Goal: Transaction & Acquisition: Obtain resource

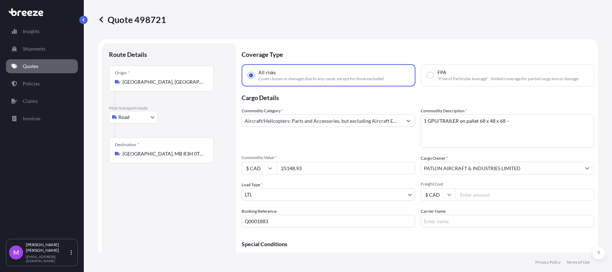
select select "Road"
select select "1"
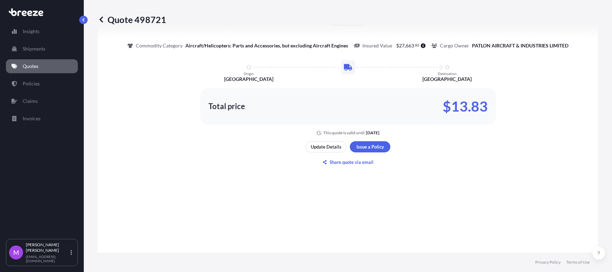
click at [65, 67] on link "Quotes" at bounding box center [42, 66] width 72 height 14
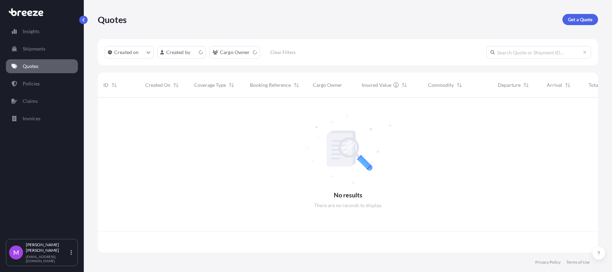
scroll to position [152, 494]
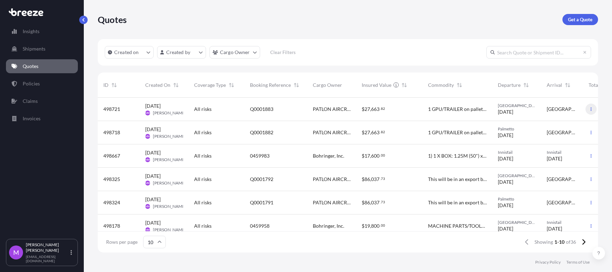
click at [589, 110] on icon "button" at bounding box center [591, 109] width 4 height 4
click at [567, 125] on p "Duplicate quote" at bounding box center [557, 123] width 35 height 7
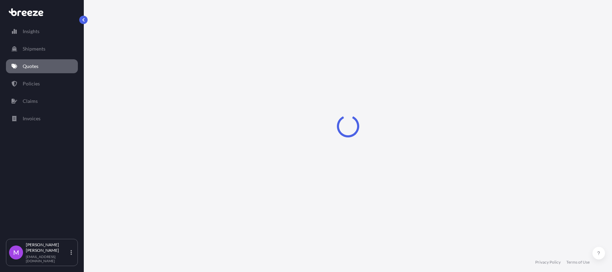
scroll to position [11, 0]
select select "Road"
select select "1"
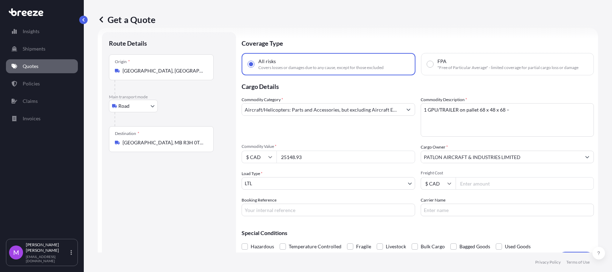
click at [485, 119] on textarea "1 GPU/TRAILER on pallet 68 x 48 x 68 –" at bounding box center [508, 120] width 174 height 34
click at [288, 208] on input "Booking Reference" at bounding box center [329, 210] width 174 height 13
click at [288, 214] on input "Booking Reference" at bounding box center [329, 210] width 174 height 13
paste input "Q0001894"
type input "Q0001894"
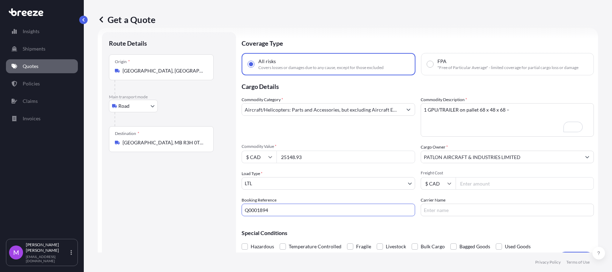
click at [313, 157] on input "25148.93" at bounding box center [346, 157] width 139 height 13
drag, startPoint x: 316, startPoint y: 158, endPoint x: 270, endPoint y: 155, distance: 45.9
click at [270, 155] on div "$ CAD 25148.93" at bounding box center [329, 157] width 174 height 13
paste input "0774.18"
type input "250774.18"
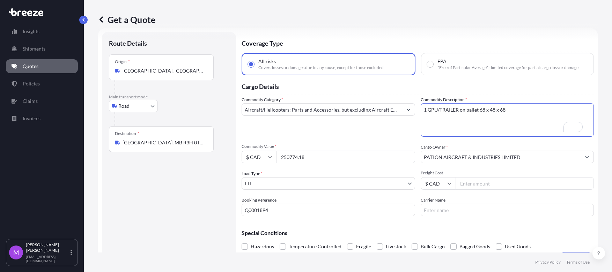
click at [475, 122] on textarea "1 GPU/TRAILER on pallet 68 x 48 x 68 –" at bounding box center [508, 120] width 174 height 34
paste textarea "POWER COIL/STAND ON PALLET - 2000LBS AT 78 X 68 X 78 HAZMAT ONE GPU ON PALLET -…"
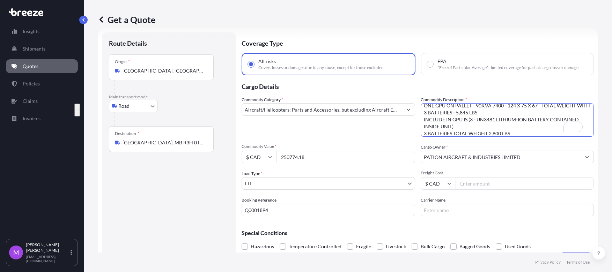
scroll to position [18, 0]
type textarea "1 POWER COIL/STAND ON PALLET - 2000LBS AT 78 X 68 X 78 HAZMAT ONE GPU ON PALLET…"
click at [185, 138] on div "Destination * Winnipeg, MB R3H 0T7, Canada" at bounding box center [161, 139] width 105 height 26
click at [185, 139] on input "Winnipeg, MB R3H 0T7, Canada" at bounding box center [164, 142] width 82 height 7
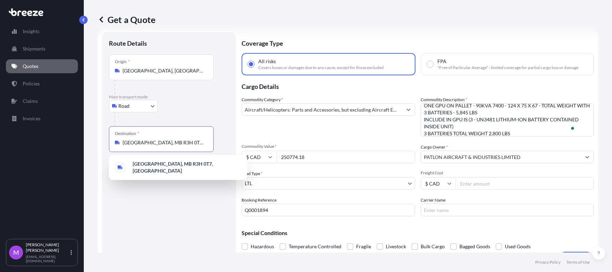
drag, startPoint x: 192, startPoint y: 142, endPoint x: 110, endPoint y: 144, distance: 82.1
click at [96, 143] on div "Get a Quote Route Details Place of loading Road Road Rail Origin * Halton Hills…" at bounding box center [348, 126] width 528 height 253
paste input "MISSISSAUGA ON L5S 1W1"
click at [181, 167] on span "Mississauga, ON L5S 1W1, Canada" at bounding box center [187, 168] width 109 height 14
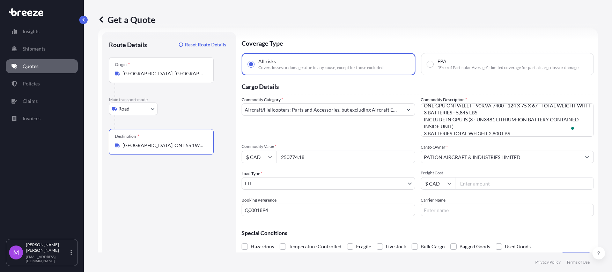
type input "Mississauga, ON L5S 1W1, Canada"
click at [165, 197] on div "Route Details Reset Route Details Place of loading Road Road Rail Origin * Halt…" at bounding box center [169, 149] width 120 height 220
click at [336, 157] on input "250774.18" at bounding box center [346, 157] width 139 height 13
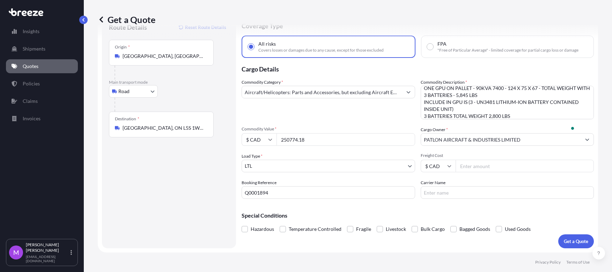
scroll to position [29, 0]
click at [564, 243] on p "Get a Quote" at bounding box center [576, 241] width 24 height 7
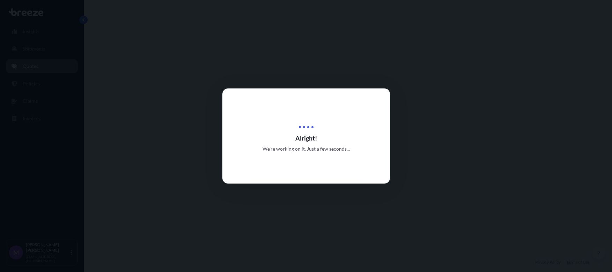
select select "Road"
select select "1"
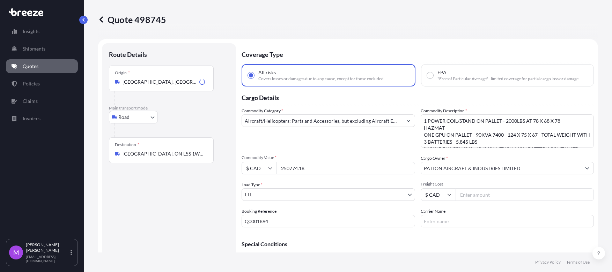
scroll to position [254, 0]
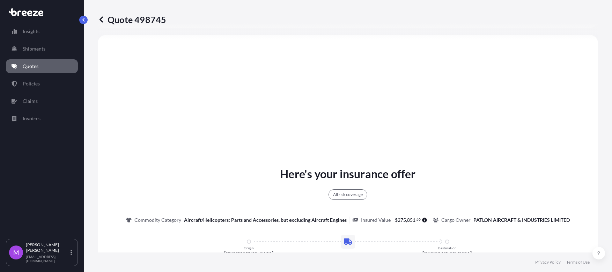
click at [427, 143] on div "Here's your insurance offer All risk coverage Commodity Category Aircraft/Helic…" at bounding box center [348, 254] width 481 height 419
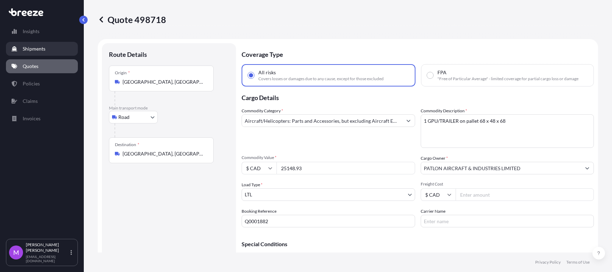
select select "Road"
select select "1"
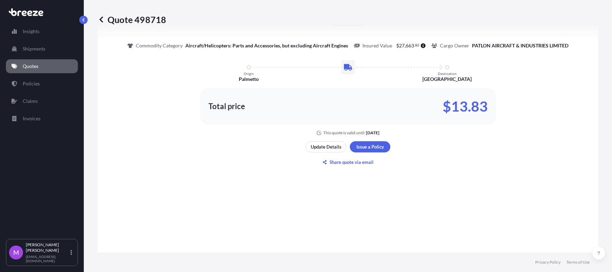
click at [50, 70] on link "Quotes" at bounding box center [42, 66] width 72 height 14
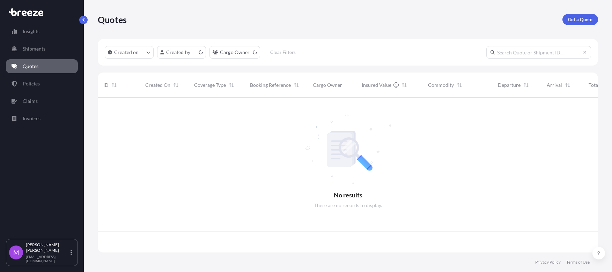
scroll to position [152, 494]
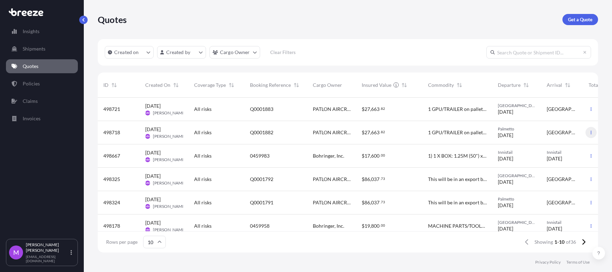
click at [586, 135] on button "button" at bounding box center [591, 132] width 11 height 11
click at [556, 148] on p "Duplicate quote" at bounding box center [557, 146] width 35 height 7
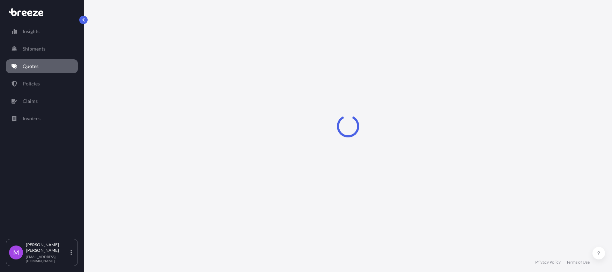
select select "Road"
select select "1"
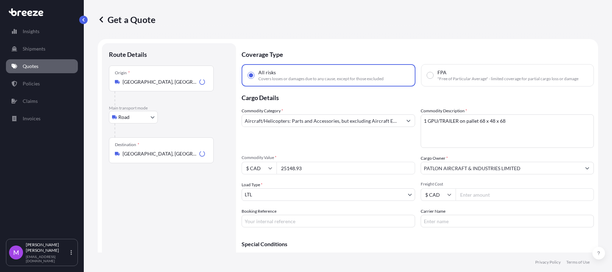
scroll to position [11, 0]
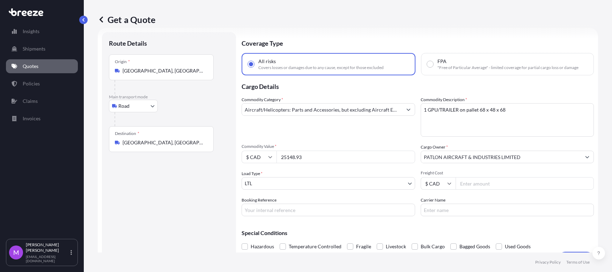
click at [288, 212] on input "Booking Reference" at bounding box center [329, 210] width 174 height 13
paste input "Q0001893"
type input "Q0001893"
click at [306, 160] on input "25148.93" at bounding box center [346, 157] width 139 height 13
drag, startPoint x: 313, startPoint y: 160, endPoint x: 319, endPoint y: 158, distance: 6.5
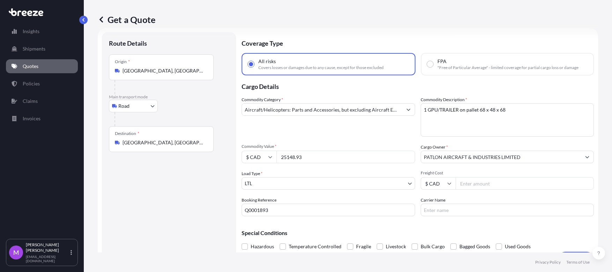
click at [260, 147] on div "Commodity Value * $ CAD 25148.93" at bounding box center [329, 154] width 174 height 20
paste input "0774.18"
type input "250774.18"
click at [452, 126] on textarea "1 GPU/TRAILER on pallet 68 x 48 x 68" at bounding box center [508, 120] width 174 height 34
paste textarea "POWER COIL/STAND on pallet - 2000lbs at 78 X 68 X 78 HAZMAT One GPU on pallet -…"
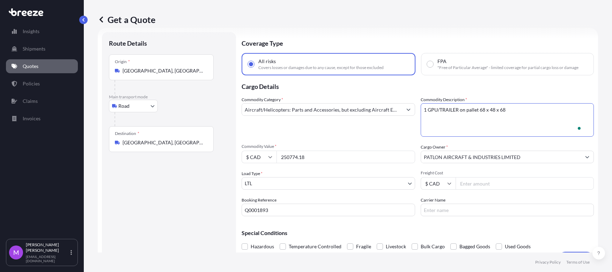
scroll to position [0, 0]
click at [499, 123] on textarea "1 GPU/TRAILER on pallet 68 x 48 x 68" at bounding box center [508, 120] width 174 height 34
paste textarea "POWER COIL/STAND ON PALLET - 2000LBS AT 78 X 68 X 78 HAZMAT ONE GPU ON PALLET -…"
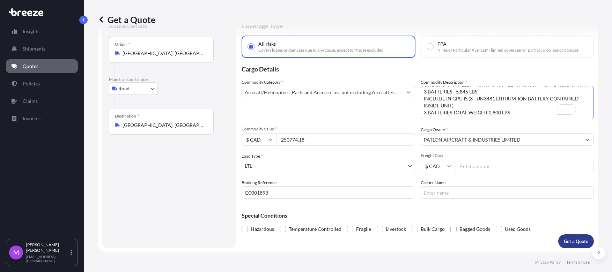
type textarea "1 POWER COIL/STAND ON PALLET - 2000LBS AT 78 X 68 X 78 HAZMAT ONE GPU ON PALLET…"
click at [565, 244] on p "Get a Quote" at bounding box center [576, 241] width 24 height 7
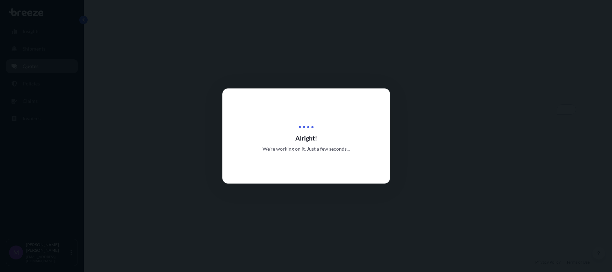
select select "Road"
select select "1"
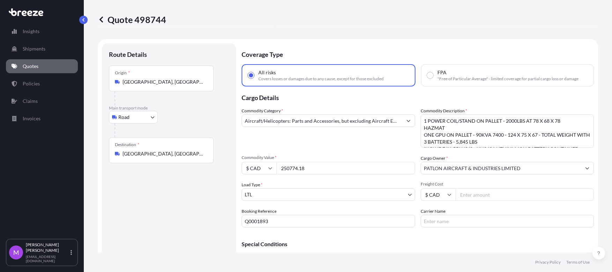
click at [479, 141] on textarea "1 POWER COIL/STAND ON PALLET - 2000LBS AT 78 X 68 X 78 HAZMAT ONE GPU ON PALLET…" at bounding box center [508, 132] width 174 height 34
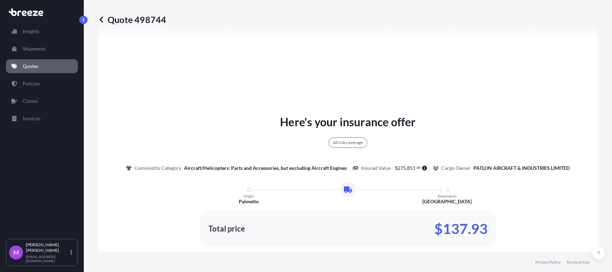
scroll to position [393, 0]
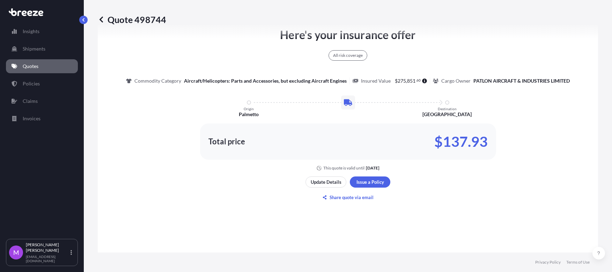
click at [162, 264] on footer "Privacy Policy Terms of Use" at bounding box center [348, 263] width 528 height 20
